Goal: Task Accomplishment & Management: Use online tool/utility

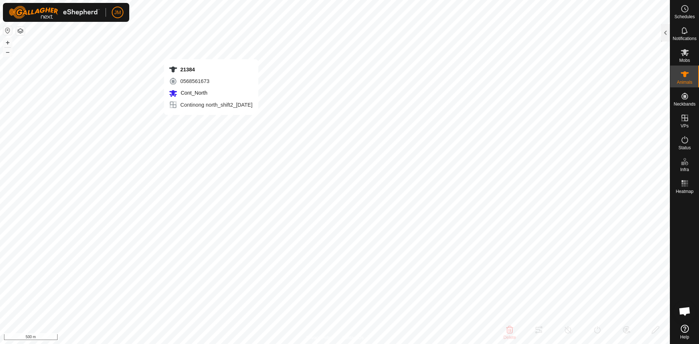
type input "18448"
type input "-"
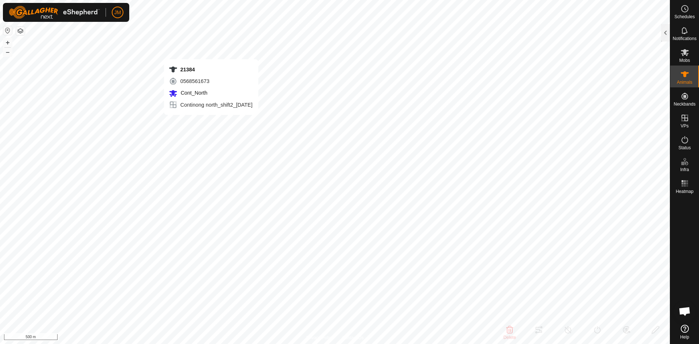
type input "-"
type input "240780"
type input "-"
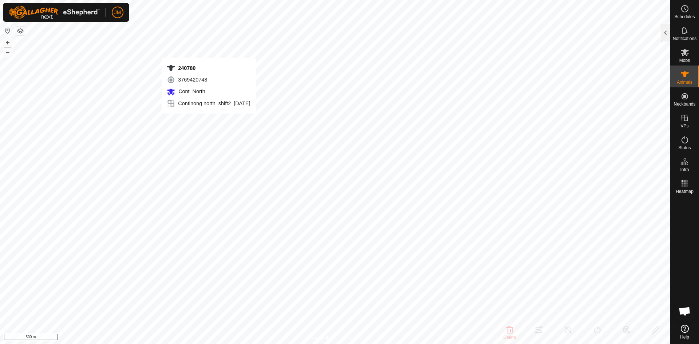
type input "-"
click at [559, 54] on icon at bounding box center [685, 52] width 8 height 7
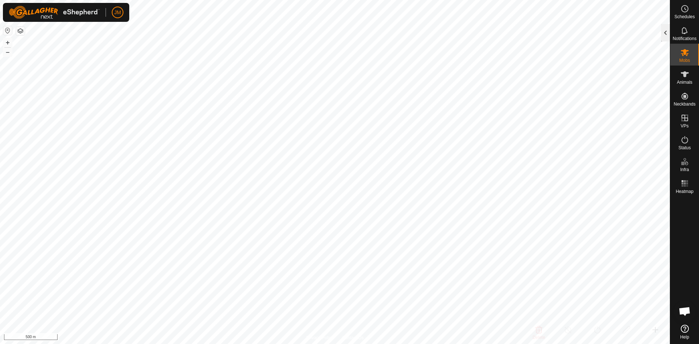
click at [559, 40] on div at bounding box center [665, 32] width 9 height 17
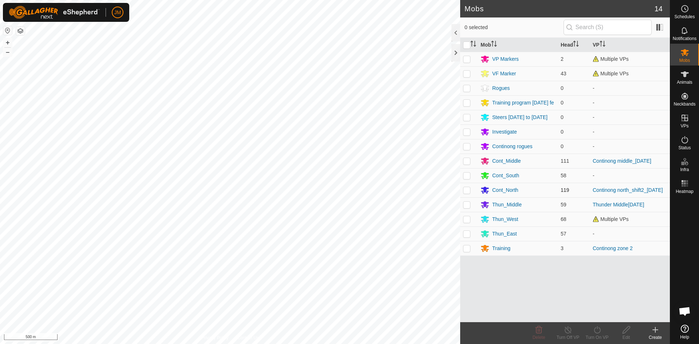
click at [469, 193] on p-tablecheckbox at bounding box center [466, 190] width 7 height 6
checkbox input "true"
click at [476, 45] on icon "Activate to sort" at bounding box center [474, 44] width 6 height 6
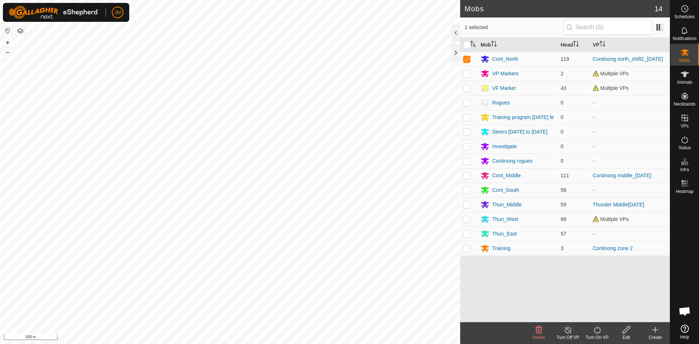
click at [559, 300] on icon at bounding box center [597, 330] width 9 height 9
click at [559, 300] on link "Now" at bounding box center [619, 314] width 72 height 15
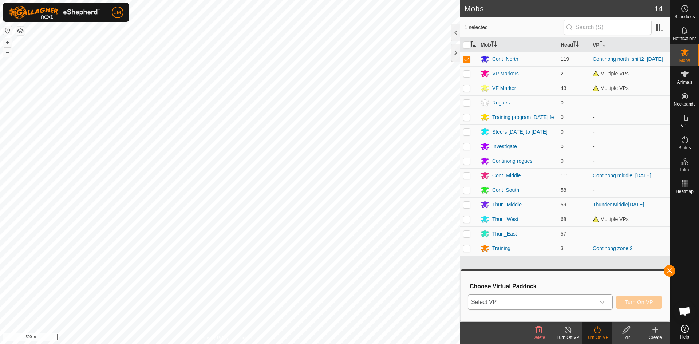
click at [542, 297] on span "Select VP" at bounding box center [531, 302] width 127 height 15
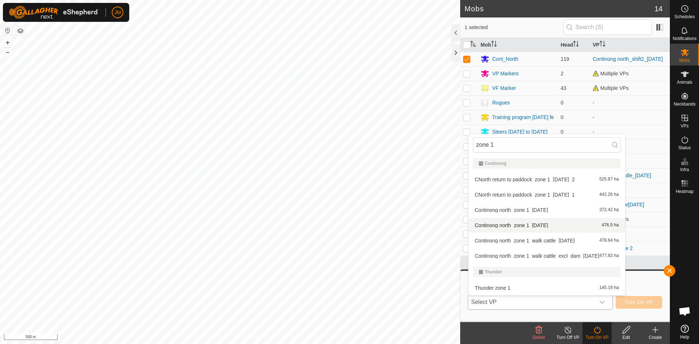
type input "zone 1"
click at [559, 224] on li "Continong north_zone 1_[DATE] 476.5 ha" at bounding box center [547, 225] width 157 height 15
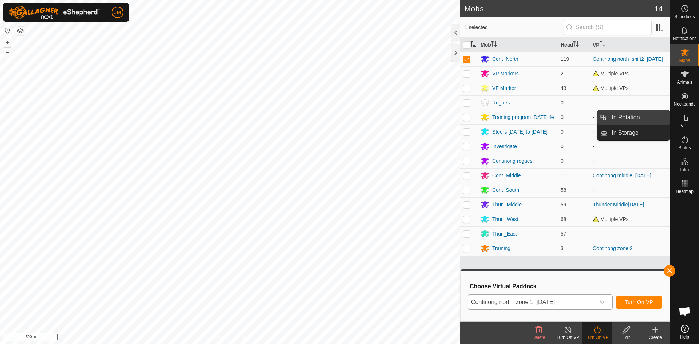
click at [559, 119] on link "In Rotation" at bounding box center [638, 117] width 62 height 15
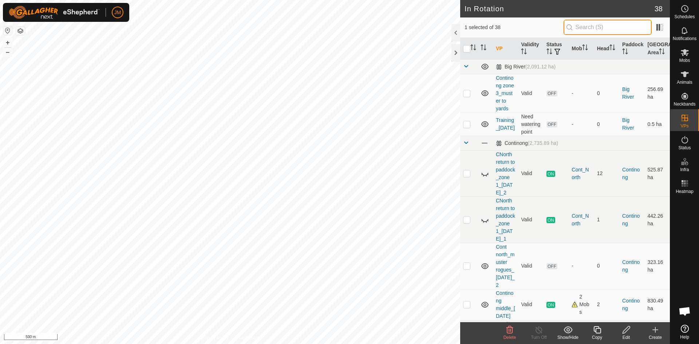
click at [559, 28] on input "text" at bounding box center [608, 27] width 88 height 15
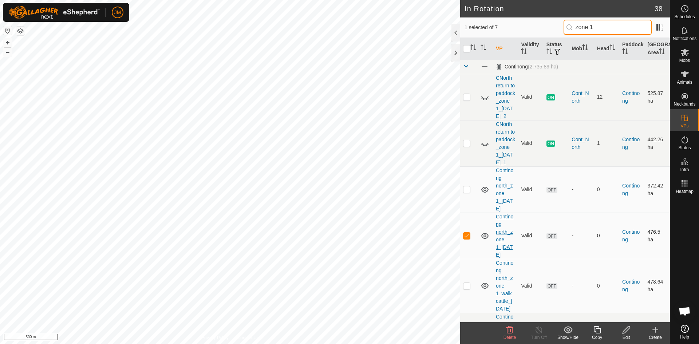
type input "zone 1"
click at [501, 258] on link "Continong north_zone 1_[DATE]" at bounding box center [504, 236] width 17 height 44
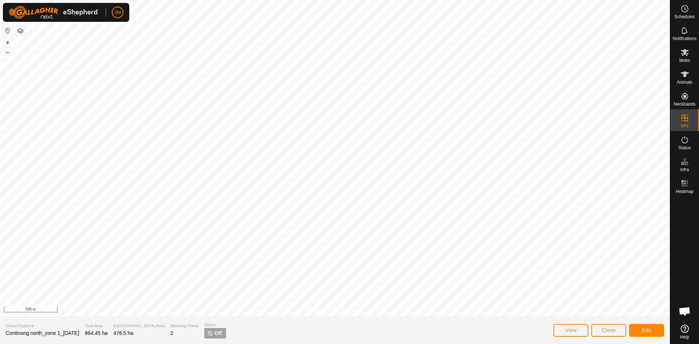
click at [63, 300] on span "Continong north_zone 1_[DATE]" at bounding box center [42, 333] width 73 height 6
copy span "Continong north_zone 1_[DATE]"
click at [10, 43] on button "+" at bounding box center [7, 42] width 9 height 9
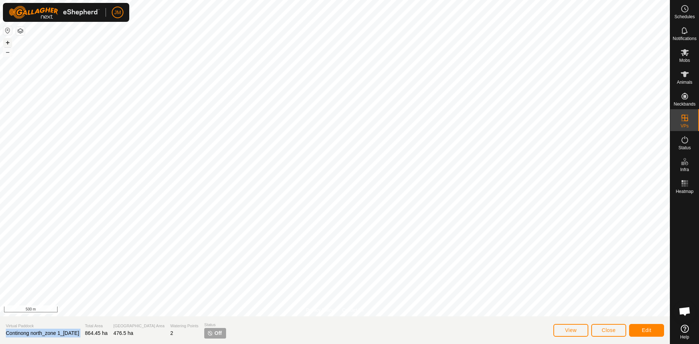
click at [10, 43] on button "+" at bounding box center [7, 42] width 9 height 9
click at [8, 51] on button "–" at bounding box center [7, 52] width 9 height 9
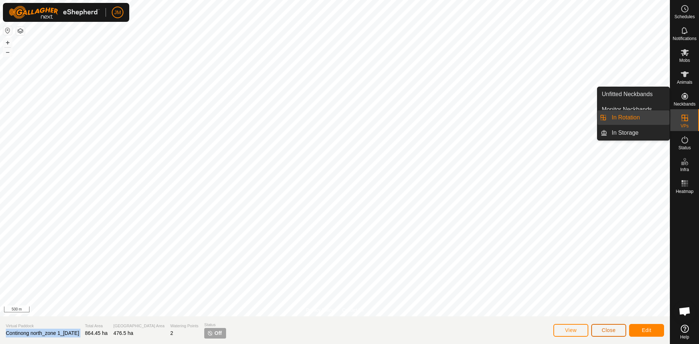
click at [559, 300] on span "Close" at bounding box center [609, 330] width 14 height 6
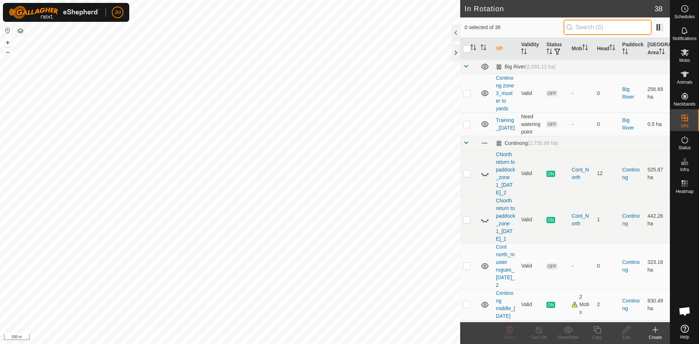
click at [559, 30] on input "text" at bounding box center [608, 27] width 88 height 15
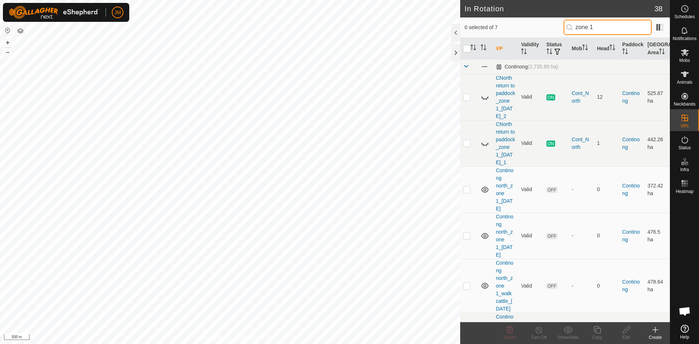
type input "zone 1"
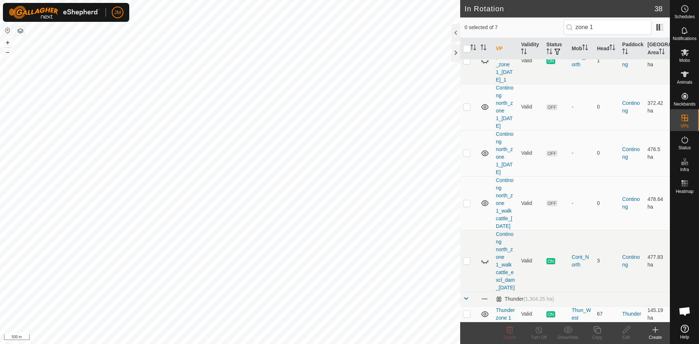
scroll to position [129, 0]
click at [559, 62] on span "Mobs" at bounding box center [685, 60] width 11 height 4
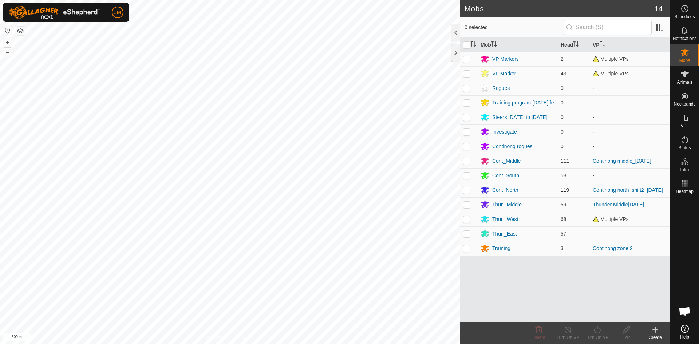
click at [465, 190] on p-checkbox at bounding box center [466, 190] width 7 height 6
checkbox input "true"
click at [475, 45] on icon "Activate to sort" at bounding box center [474, 44] width 6 height 6
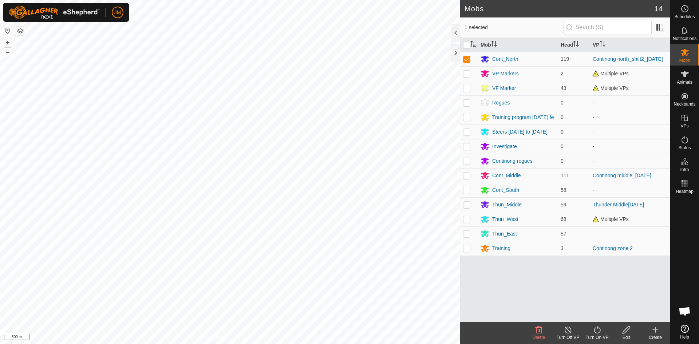
click at [559, 300] on icon at bounding box center [597, 329] width 7 height 7
click at [559, 300] on link "Now" at bounding box center [619, 314] width 72 height 15
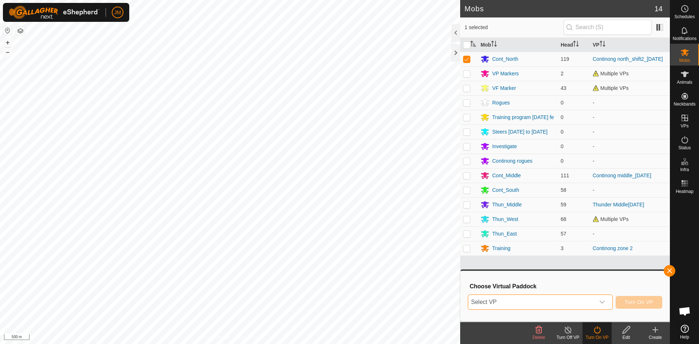
click at [559, 300] on span "Select VP" at bounding box center [531, 302] width 127 height 15
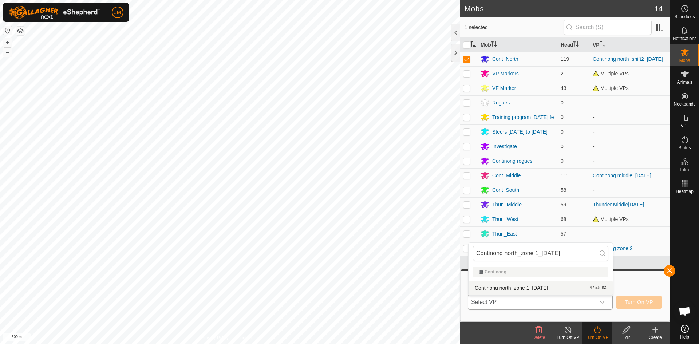
type input "Continong north_zone 1_[DATE]"
click at [543, 286] on li "Continong north_zone 1_[DATE] 476.5 ha" at bounding box center [541, 288] width 144 height 15
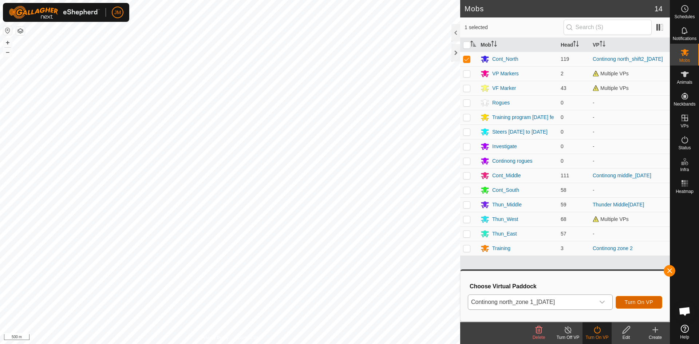
click at [559, 300] on span "Turn On VP" at bounding box center [639, 302] width 28 height 6
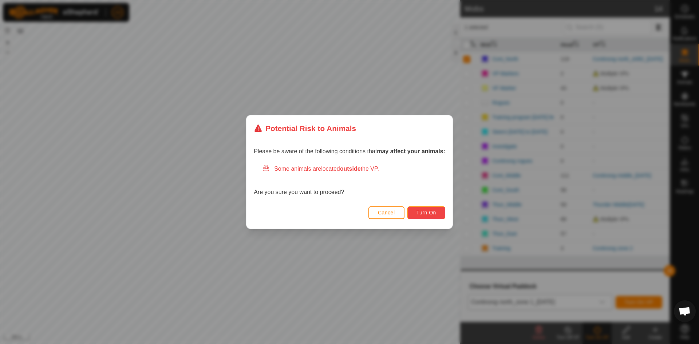
click at [427, 212] on span "Turn On" at bounding box center [427, 213] width 20 height 6
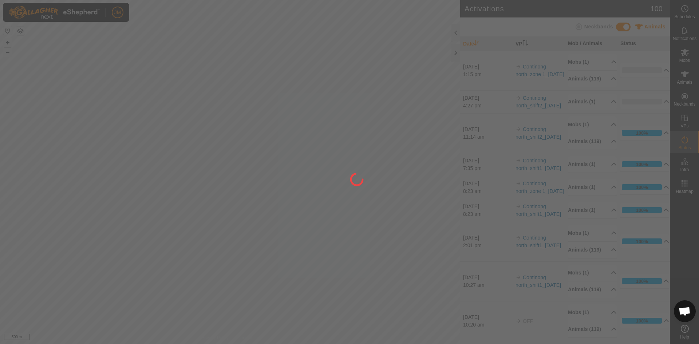
drag, startPoint x: 400, startPoint y: 289, endPoint x: 349, endPoint y: 238, distance: 72.4
click at [349, 238] on div at bounding box center [349, 172] width 699 height 344
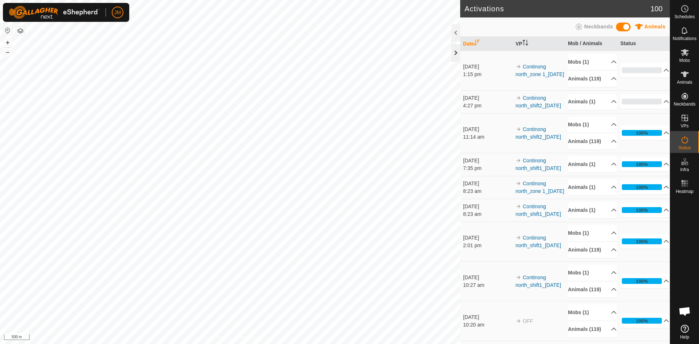
click at [459, 59] on div at bounding box center [456, 52] width 9 height 17
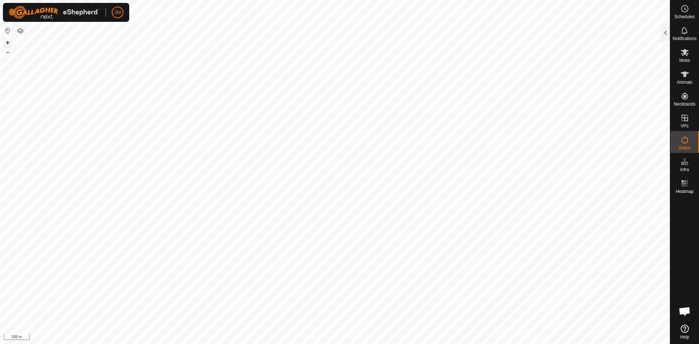
click at [5, 42] on button "+" at bounding box center [7, 42] width 9 height 9
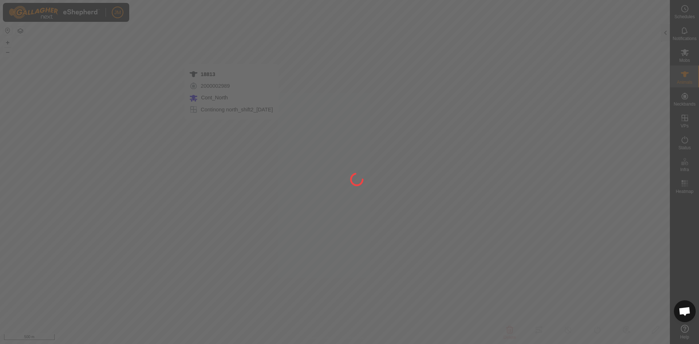
type input "18813"
type input "-"
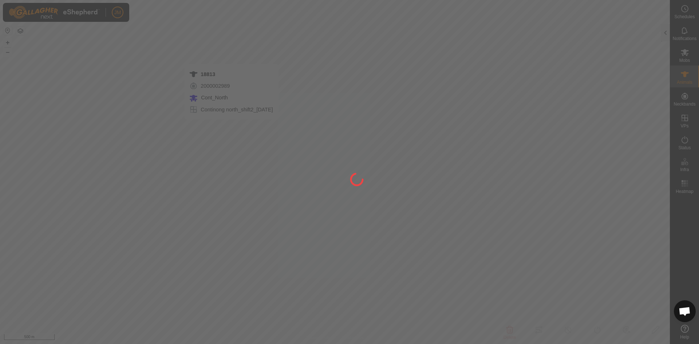
type input "-"
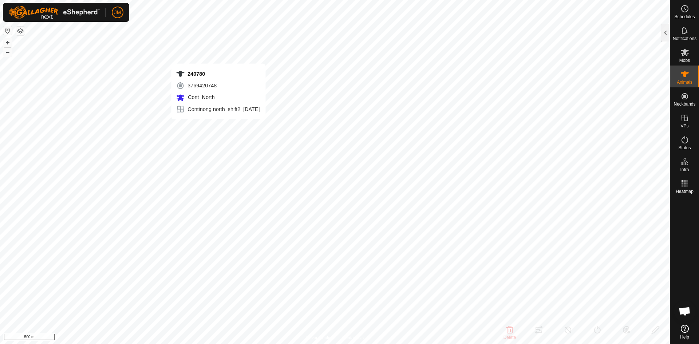
type input "240780"
type input "-"
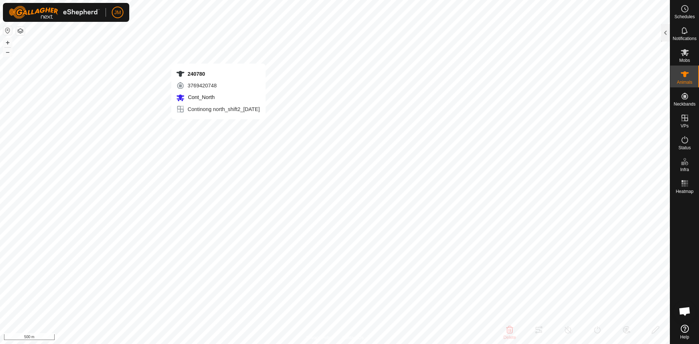
type input "-"
type input "18813"
type input "-"
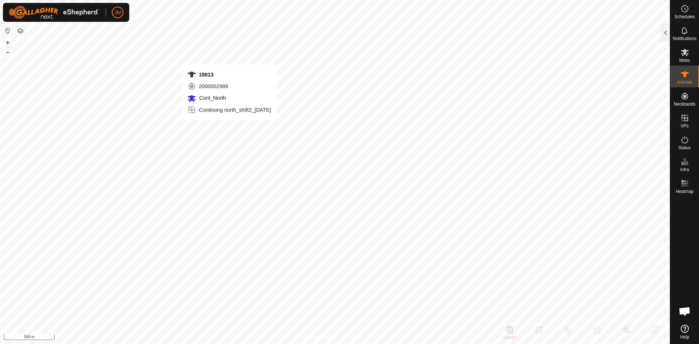
type input "-"
click at [8, 54] on button "–" at bounding box center [7, 52] width 9 height 9
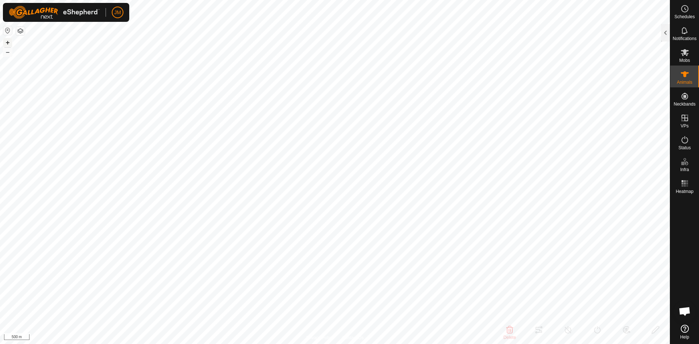
click at [7, 44] on button "+" at bounding box center [7, 42] width 9 height 9
type input "230762"
type input "-"
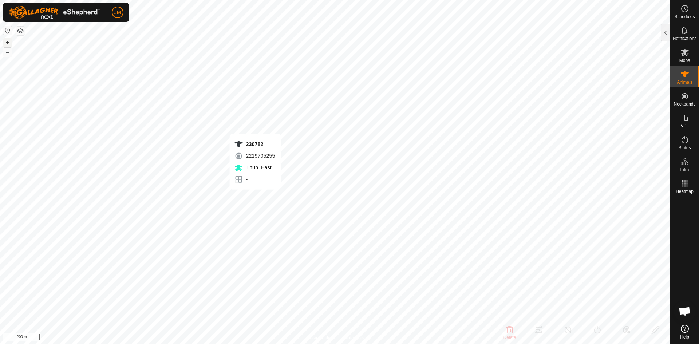
type input "-"
type input "Unknown7"
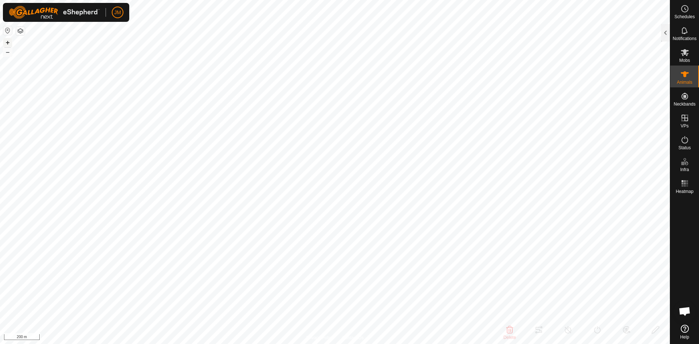
type input "-"
type input "0 kg"
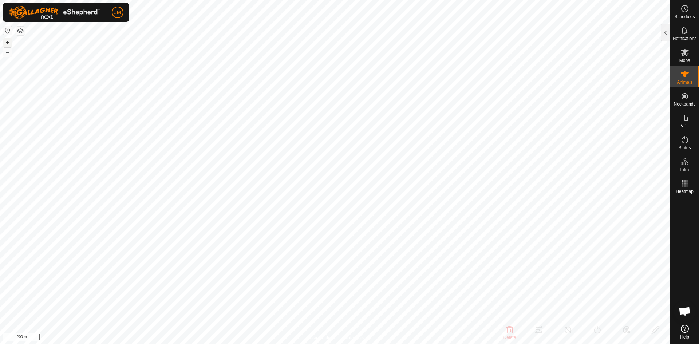
type input "-"
click at [9, 44] on button "+" at bounding box center [7, 42] width 9 height 9
type input "20464"
type input "-"
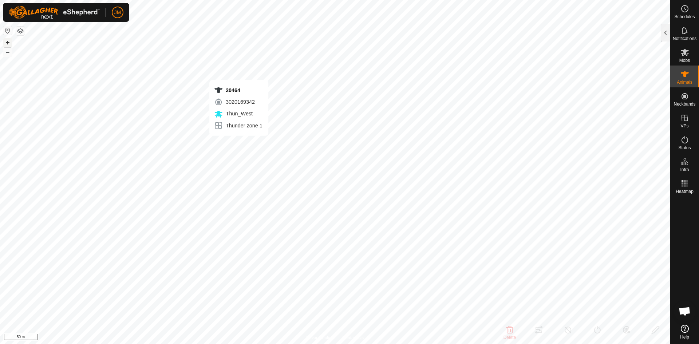
type input "-"
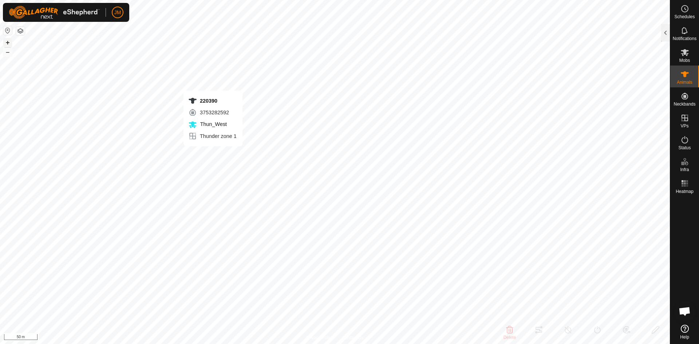
type input "220390"
type input "-"
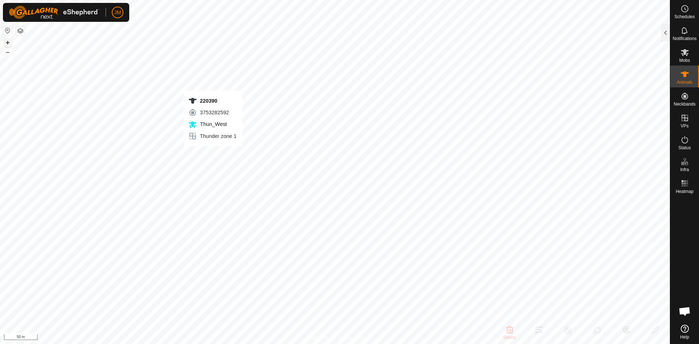
type input "-"
type input "Unknown14"
type input "-"
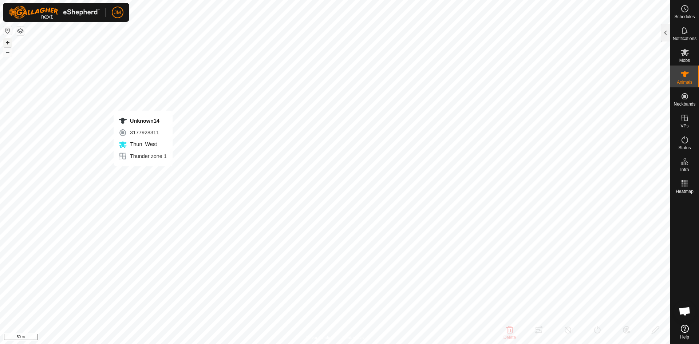
type input "-"
type input "0 kg"
type input "-"
type input "18299"
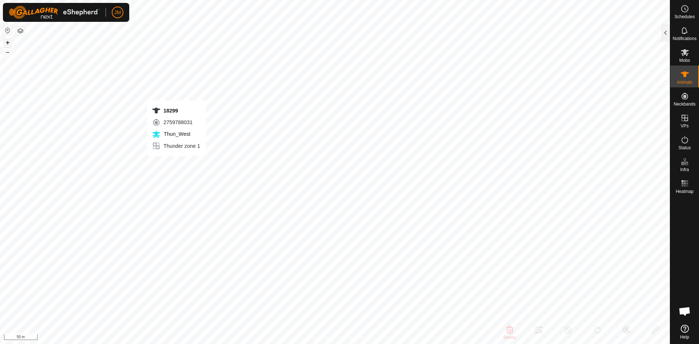
type input "-"
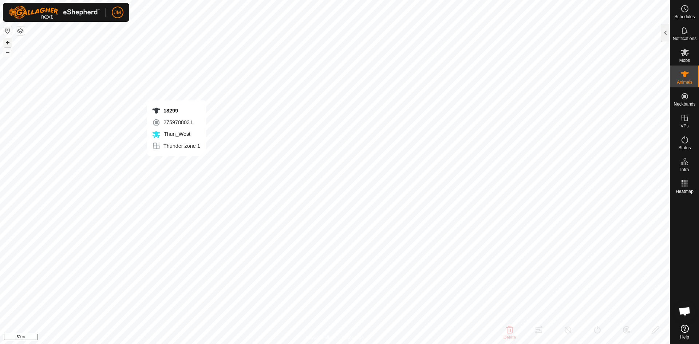
type input "-"
click at [7, 54] on button "–" at bounding box center [7, 52] width 9 height 9
type input "240780"
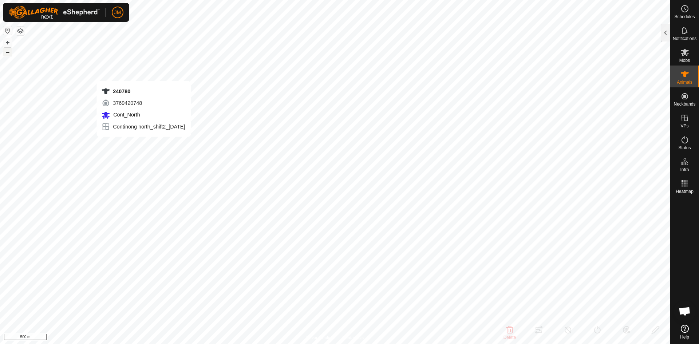
type input "-"
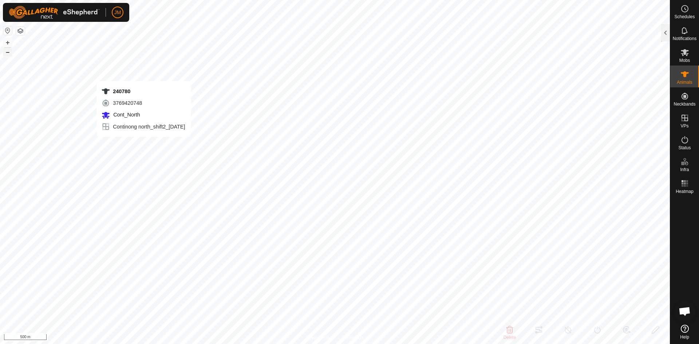
type input "-"
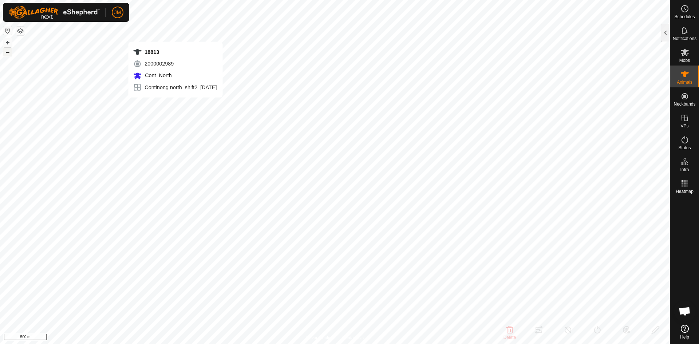
type input "18813"
type input "-"
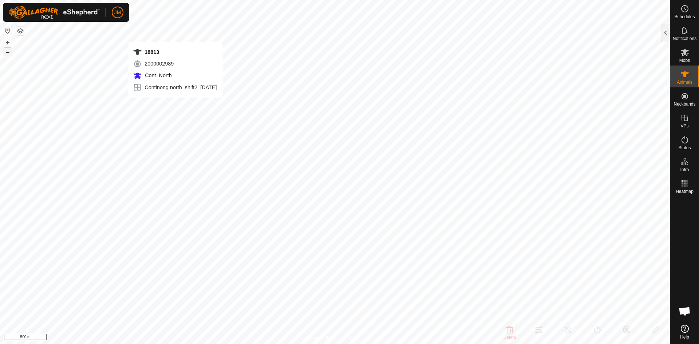
type input "-"
type input "220134"
type input "-"
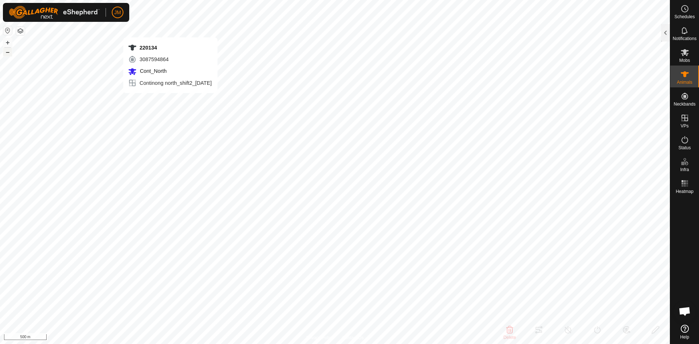
type input "-"
type input "220134"
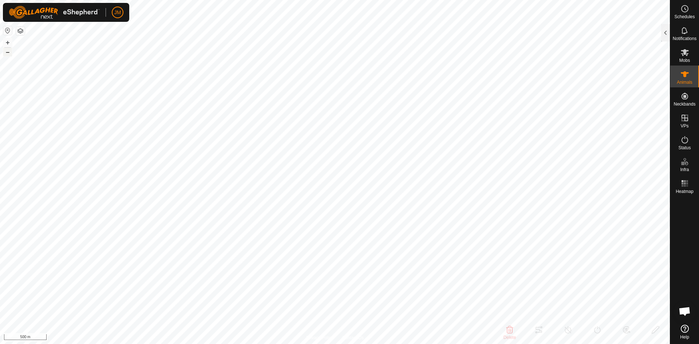
type input "-"
